Goal: Navigation & Orientation: Find specific page/section

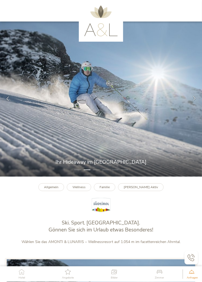
click at [198, 107] on div at bounding box center [194, 98] width 15 height 15
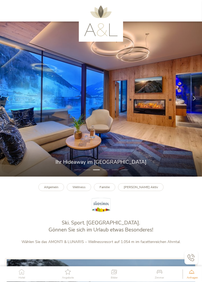
click at [196, 107] on div at bounding box center [194, 98] width 15 height 15
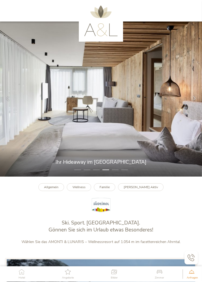
click at [192, 107] on div at bounding box center [194, 98] width 15 height 15
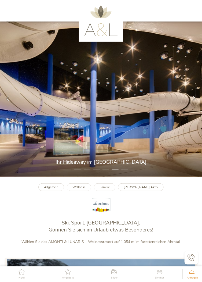
click at [198, 107] on div at bounding box center [194, 98] width 15 height 15
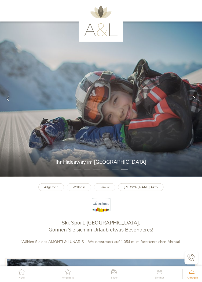
click at [195, 107] on div at bounding box center [194, 98] width 15 height 15
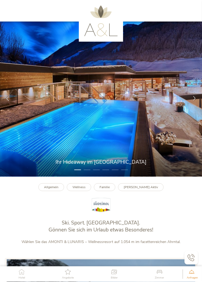
click at [196, 107] on div at bounding box center [194, 98] width 15 height 15
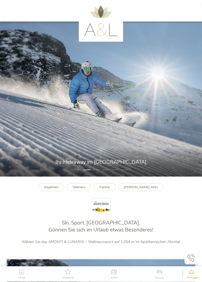
click at [196, 101] on icon at bounding box center [195, 98] width 5 height 5
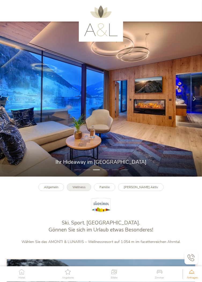
click at [86, 189] on b "Wellness" at bounding box center [79, 187] width 13 height 4
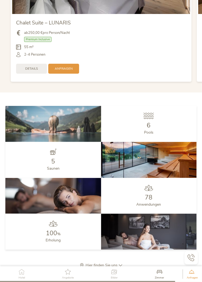
scroll to position [1445, 0]
